Goal: Task Accomplishment & Management: Use online tool/utility

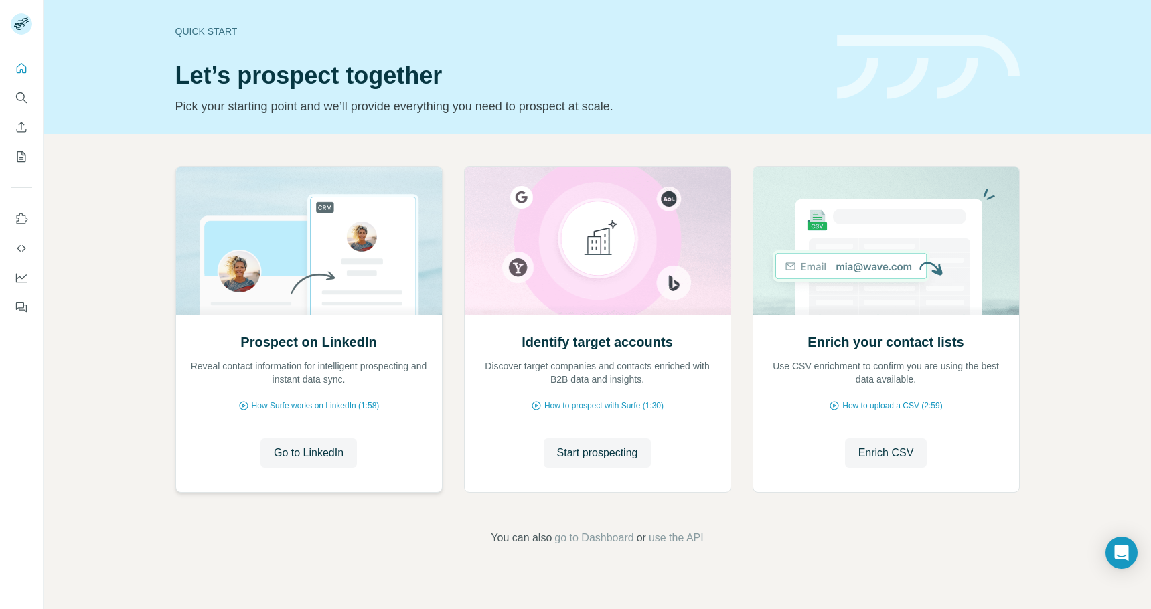
click at [349, 336] on h2 "Prospect on LinkedIn" at bounding box center [308, 342] width 136 height 19
click at [625, 449] on span "Start prospecting" at bounding box center [597, 453] width 81 height 16
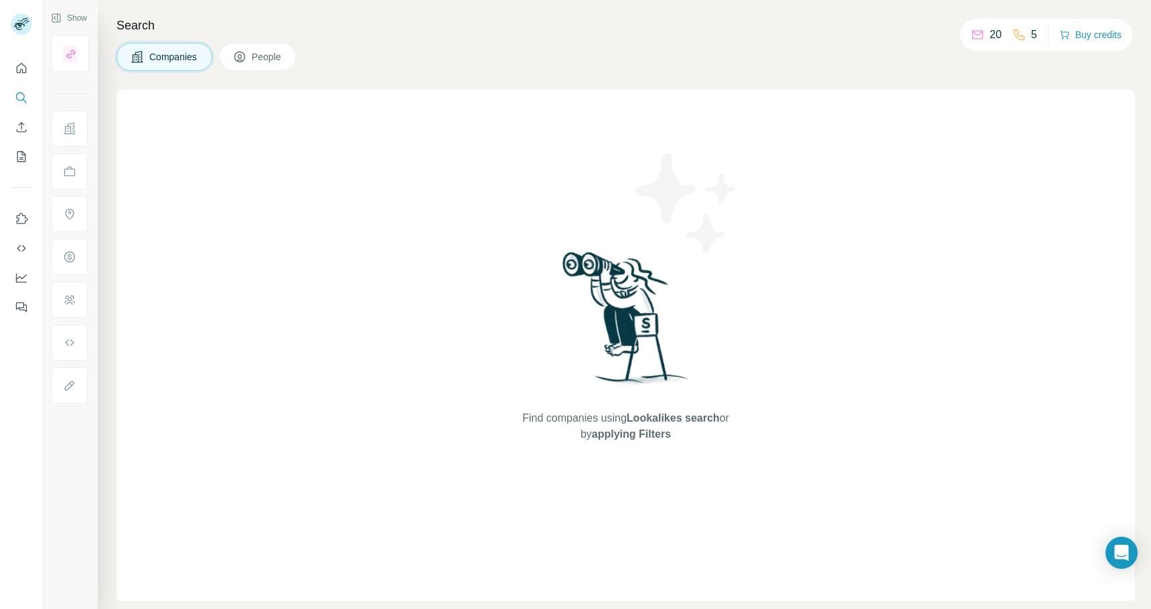
click at [265, 62] on span "People" at bounding box center [267, 56] width 31 height 13
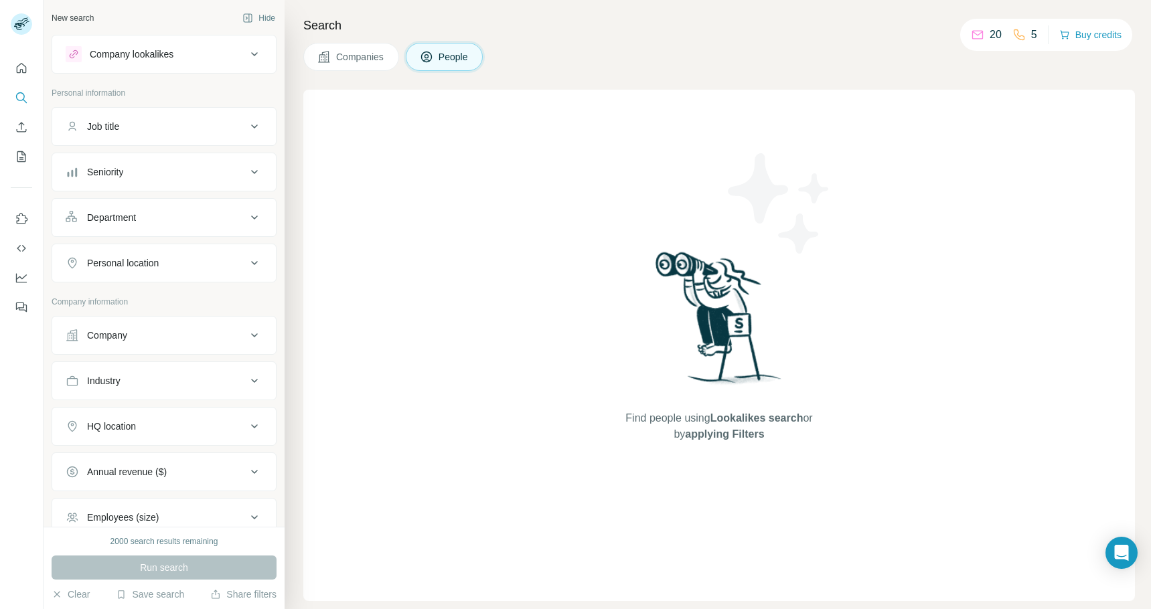
click at [193, 271] on button "Personal location" at bounding box center [164, 263] width 224 height 32
click at [186, 297] on input "text" at bounding box center [164, 297] width 197 height 24
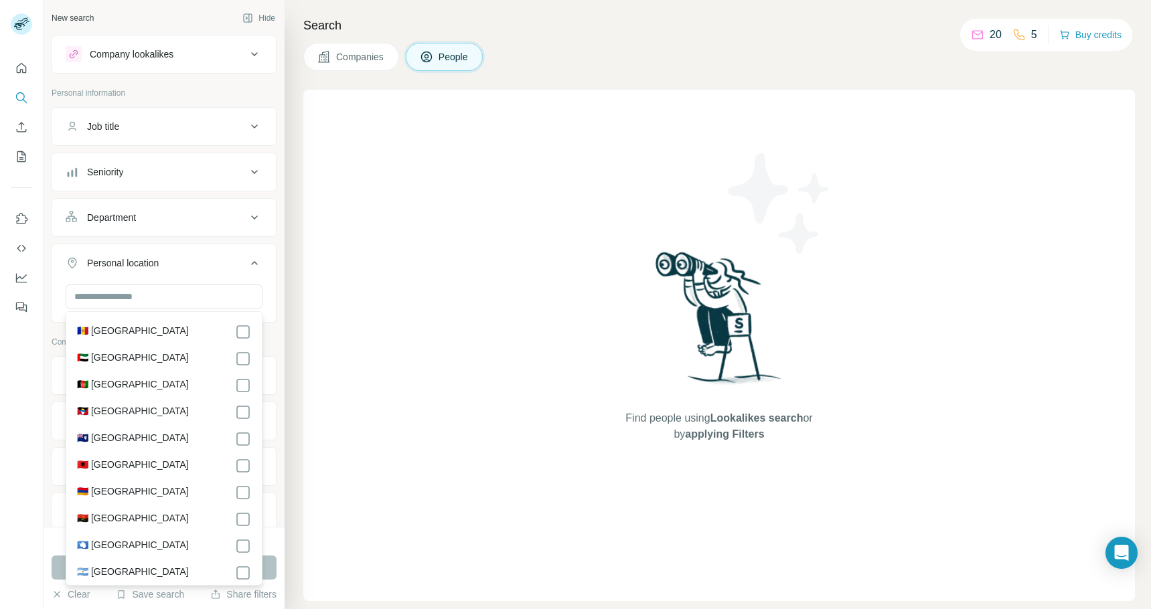
click at [197, 268] on div "Personal location" at bounding box center [156, 262] width 181 height 13
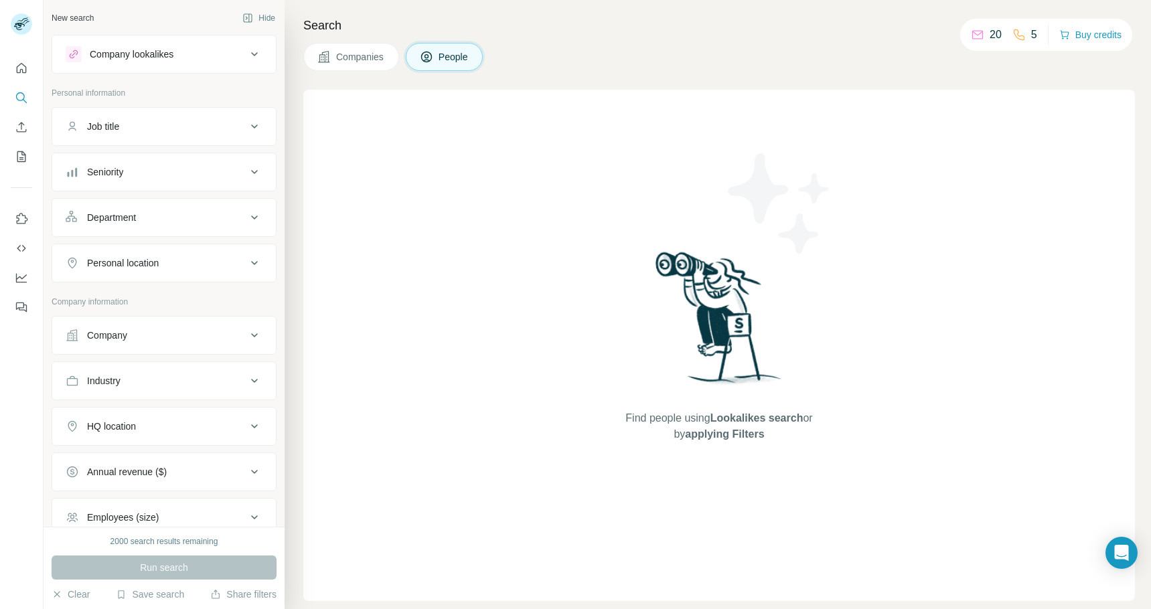
click at [184, 276] on button "Personal location" at bounding box center [164, 263] width 224 height 32
click at [185, 294] on input "text" at bounding box center [164, 297] width 197 height 24
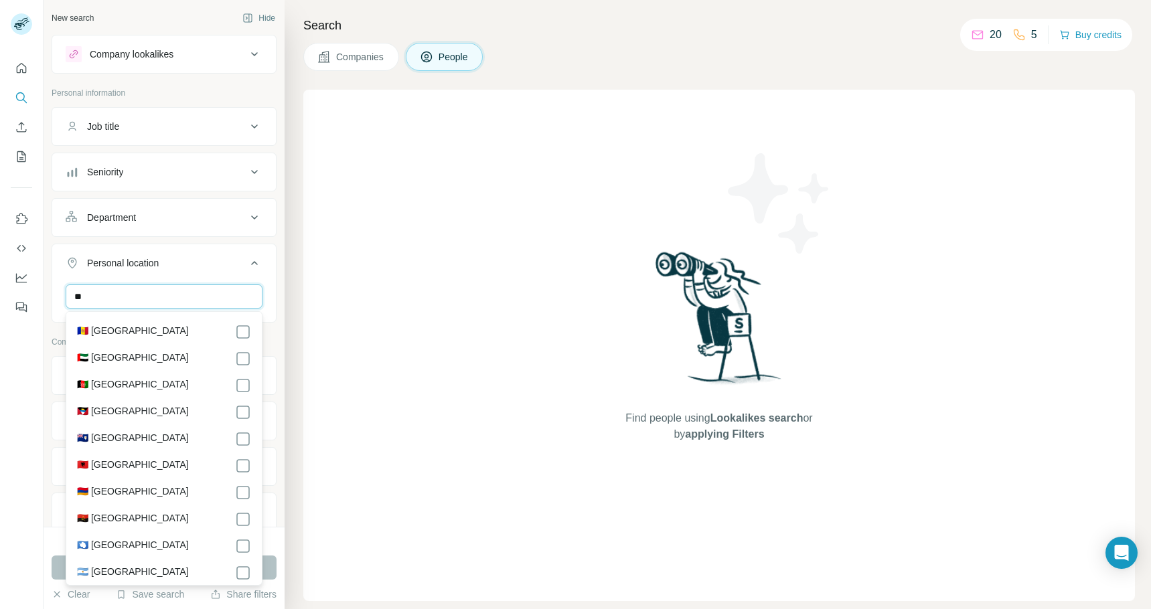
type input "*"
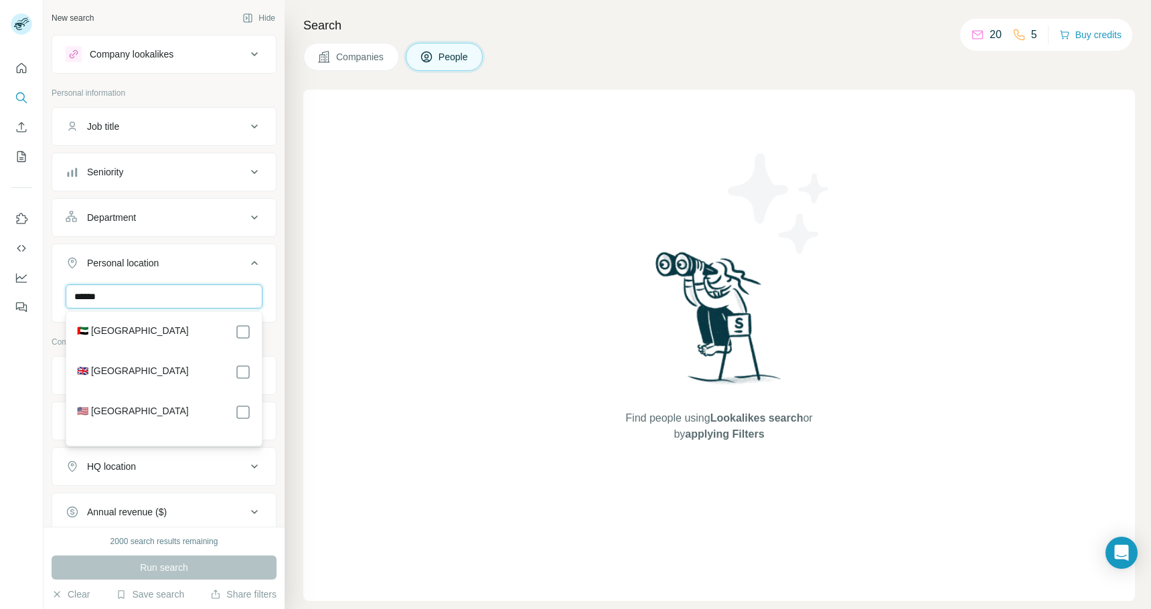
type input "******"
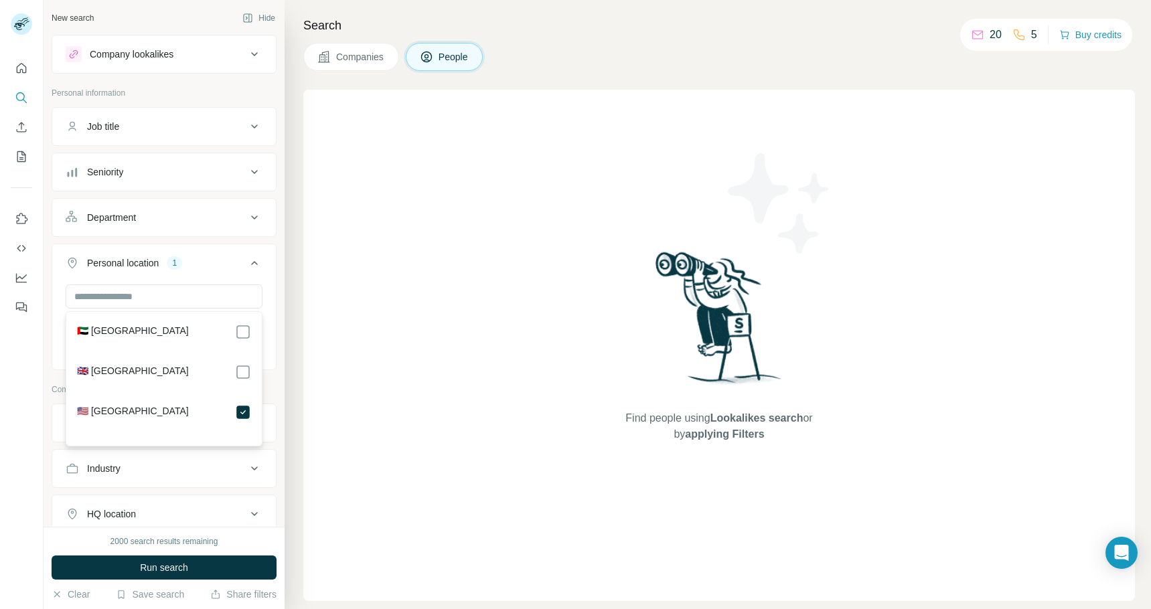
click at [299, 362] on div "Search Companies People Find people using Lookalikes search or by applying Filt…" at bounding box center [718, 304] width 866 height 609
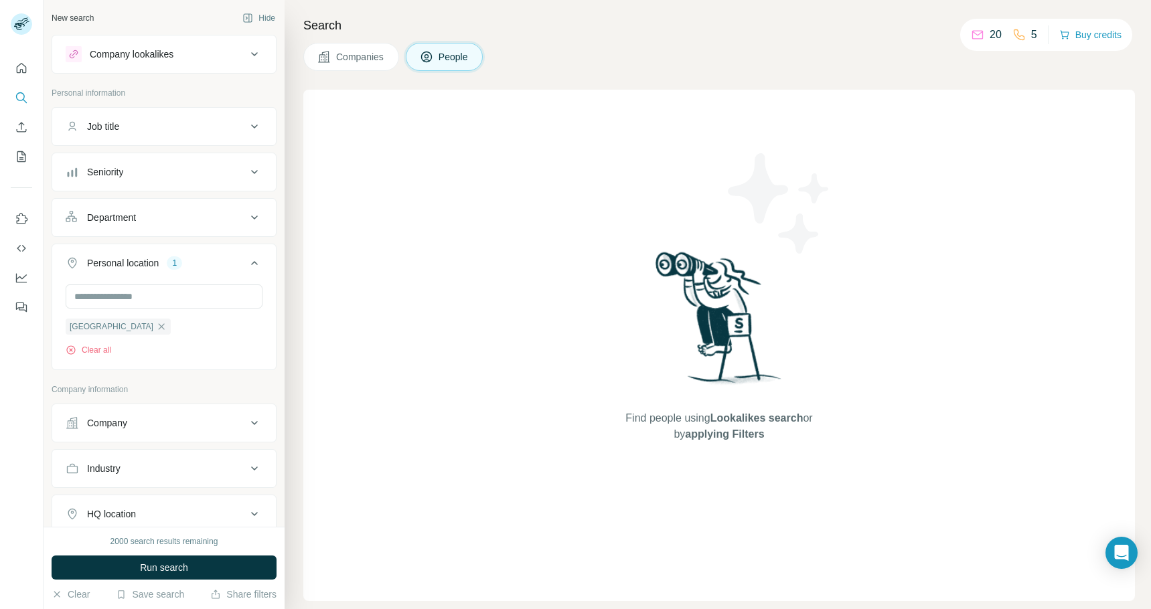
click at [202, 54] on div "Company lookalikes" at bounding box center [156, 54] width 181 height 16
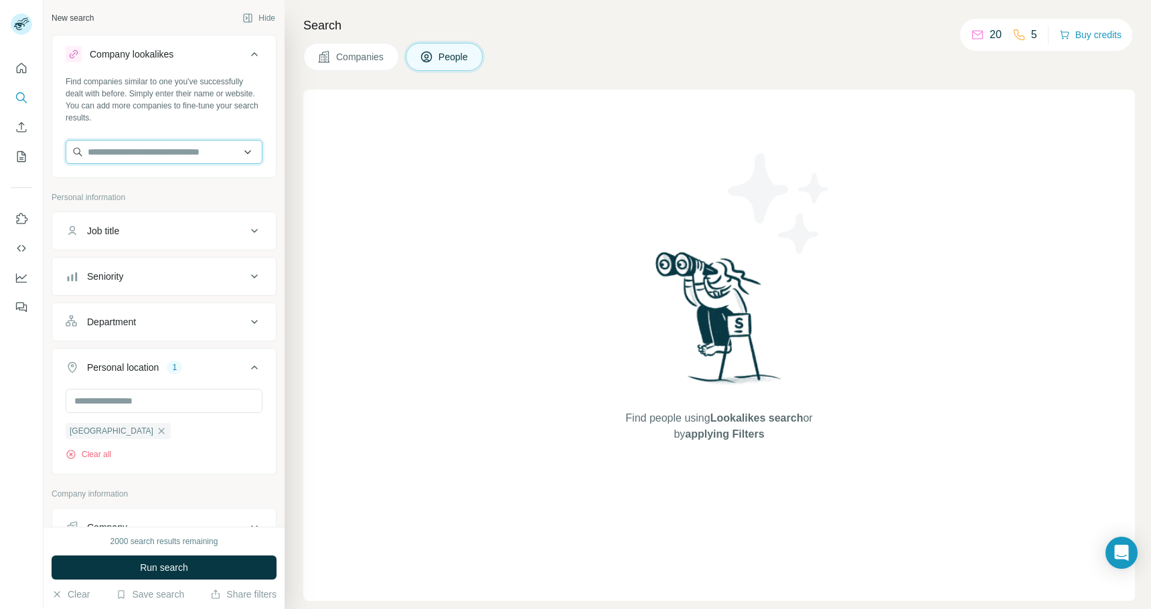
click at [218, 153] on input "text" at bounding box center [164, 152] width 197 height 24
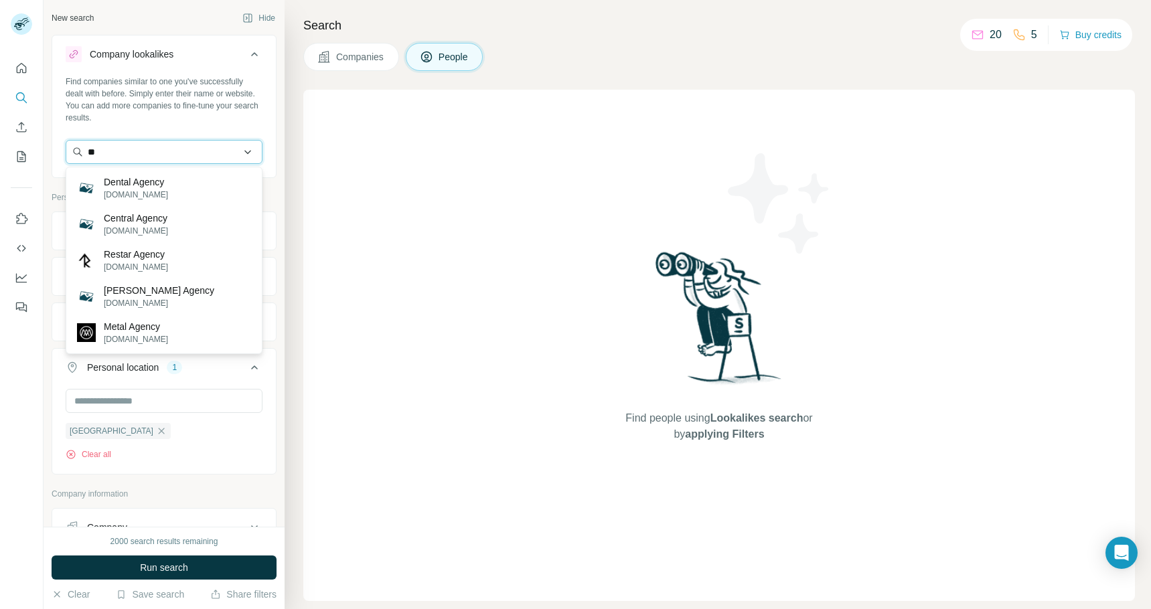
type input "*"
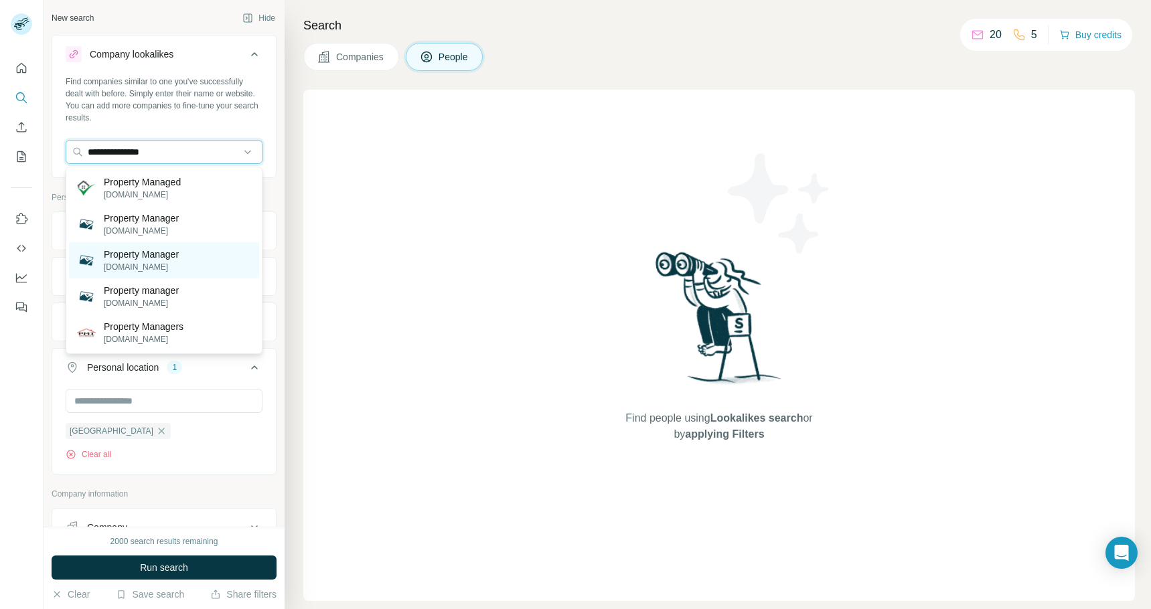
type input "**********"
click at [179, 264] on p "[DOMAIN_NAME]" at bounding box center [141, 267] width 75 height 12
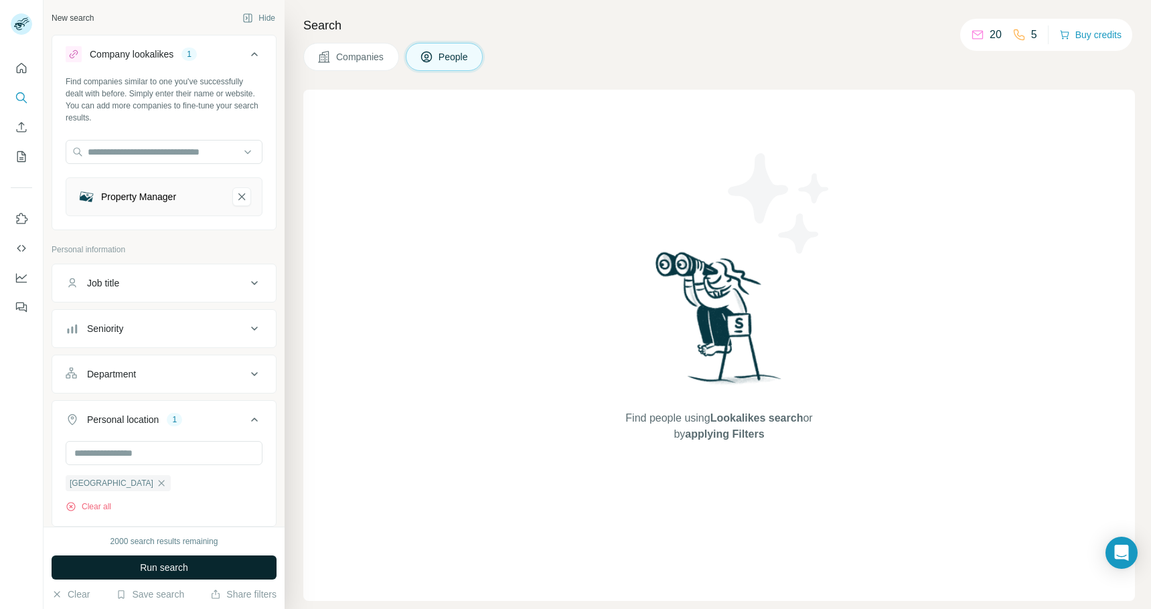
click at [246, 568] on button "Run search" at bounding box center [164, 568] width 225 height 24
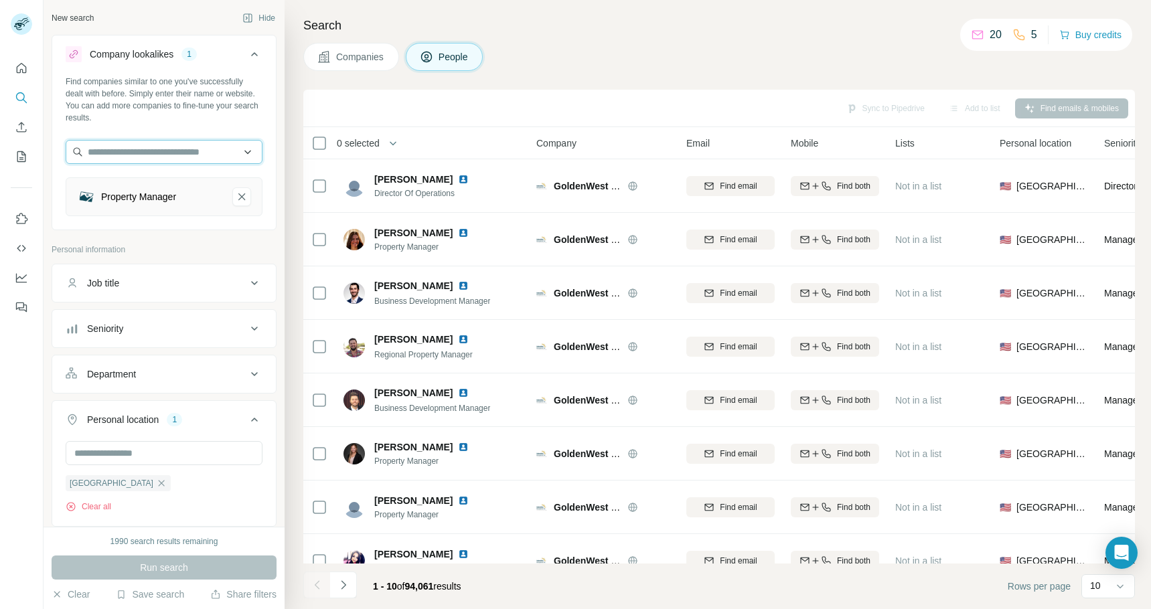
click at [249, 151] on input "text" at bounding box center [164, 152] width 197 height 24
click at [202, 143] on input "text" at bounding box center [164, 152] width 197 height 24
click at [173, 247] on p "Personal information" at bounding box center [164, 250] width 225 height 12
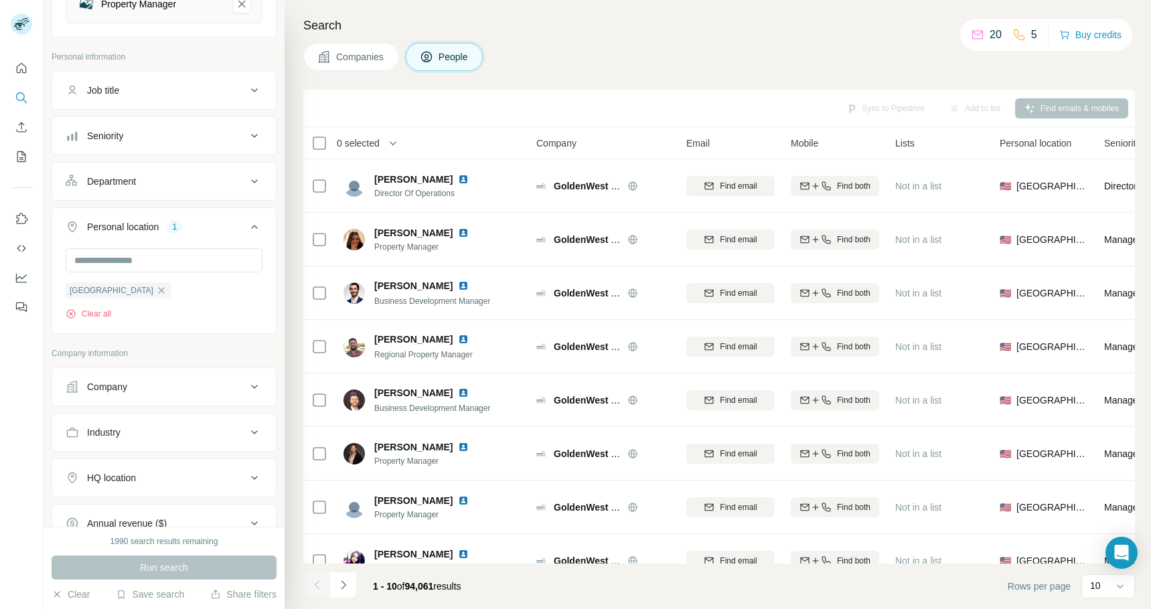
scroll to position [210, 0]
